Goal: Transaction & Acquisition: Download file/media

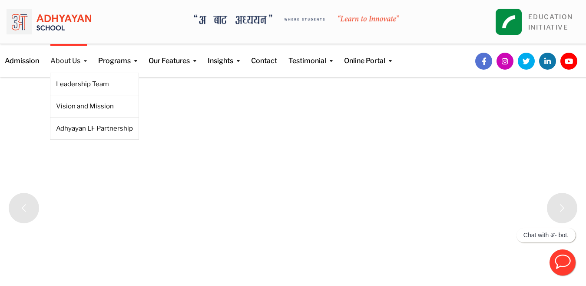
click at [63, 61] on link "About Us" at bounding box center [68, 55] width 37 height 22
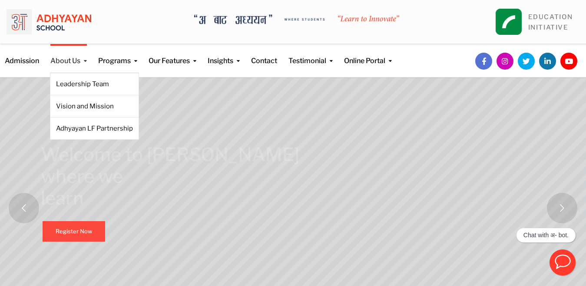
click at [63, 61] on link "About Us" at bounding box center [68, 55] width 37 height 22
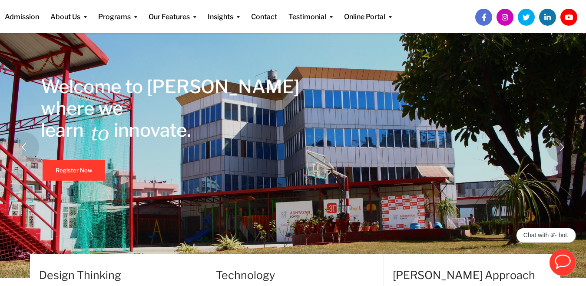
scroll to position [63, 0]
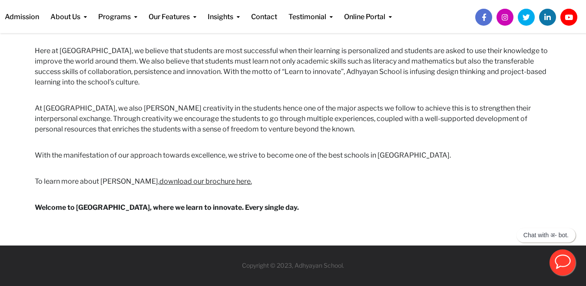
scroll to position [513, 0]
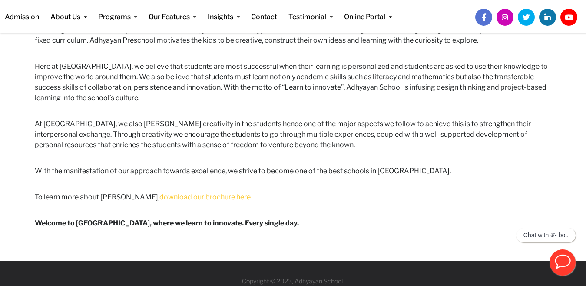
click at [192, 198] on link "download our brochure here." at bounding box center [205, 197] width 93 height 8
